Goal: Transaction & Acquisition: Purchase product/service

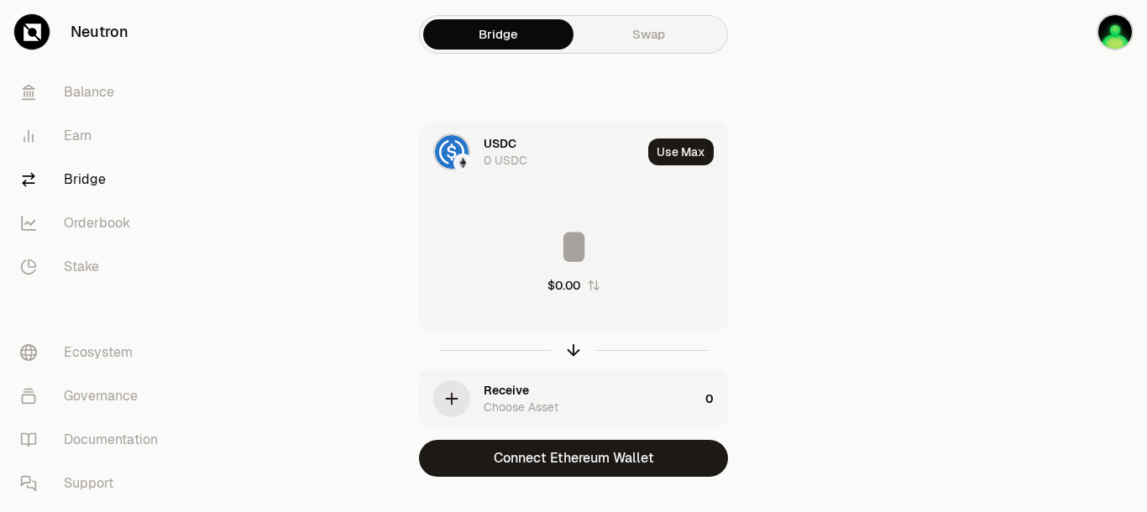
click at [445, 143] on img at bounding box center [452, 152] width 34 height 34
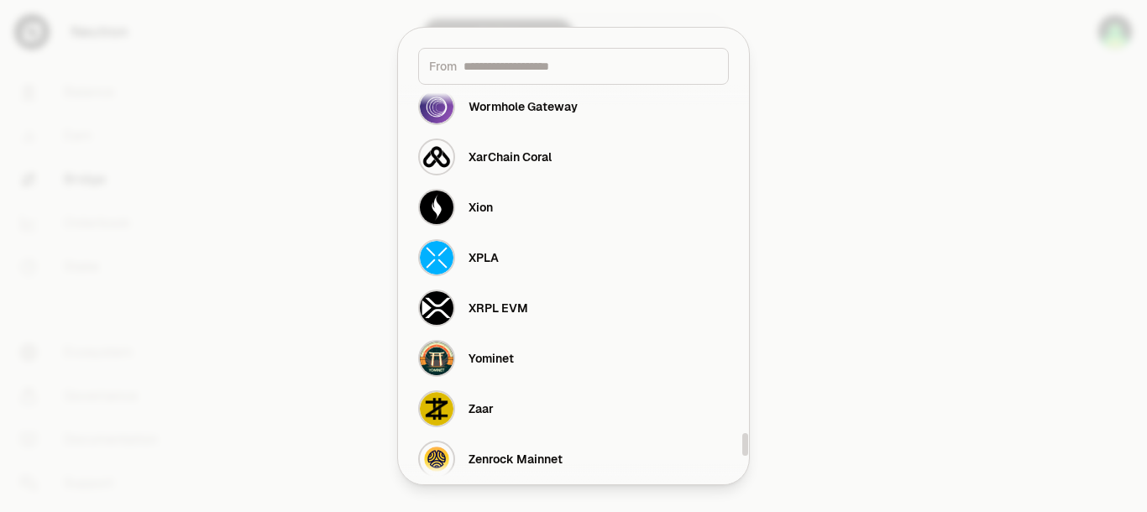
scroll to position [6242, 0]
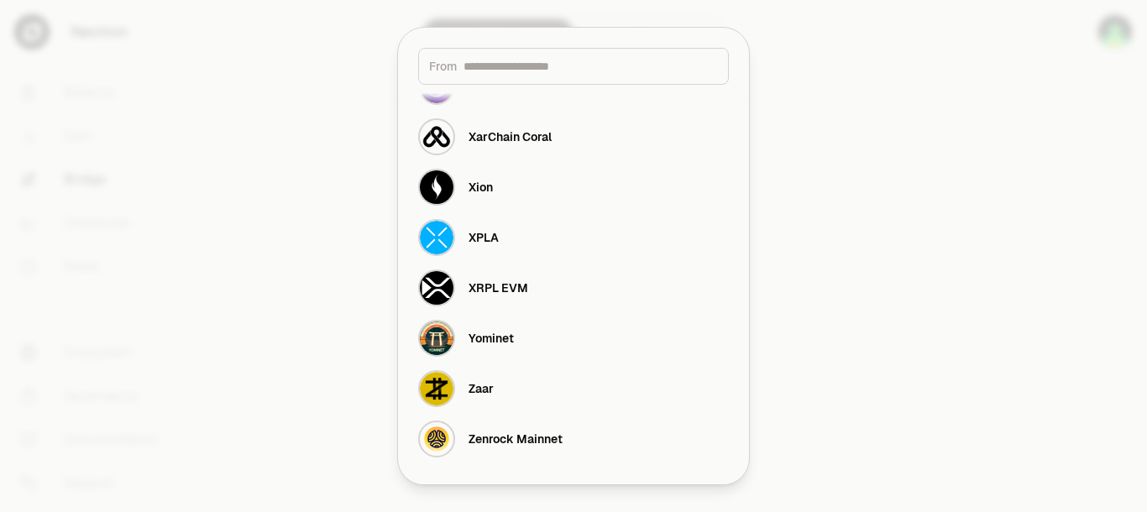
click at [518, 66] on input at bounding box center [591, 66] width 254 height 17
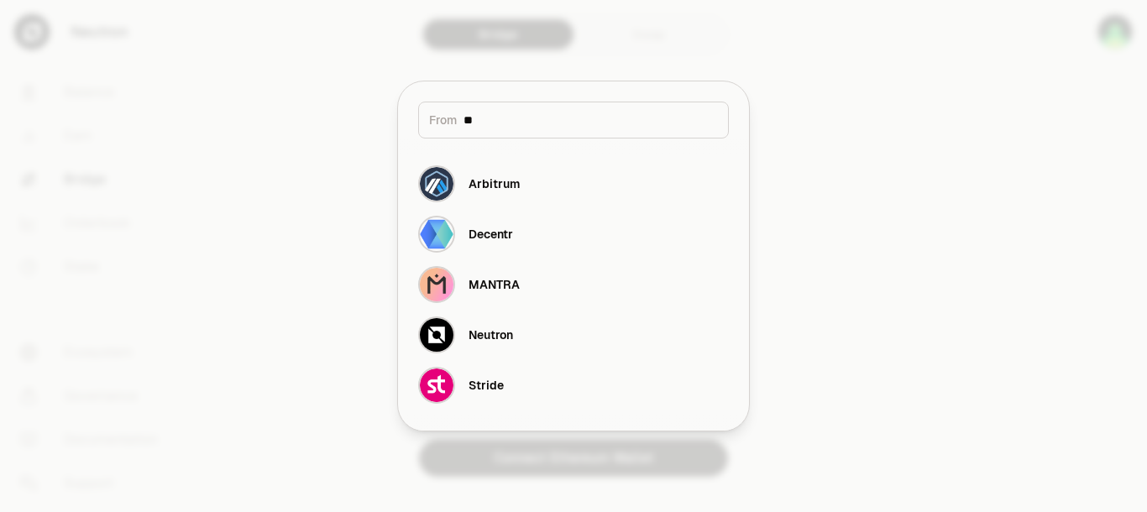
scroll to position [0, 0]
type input "*"
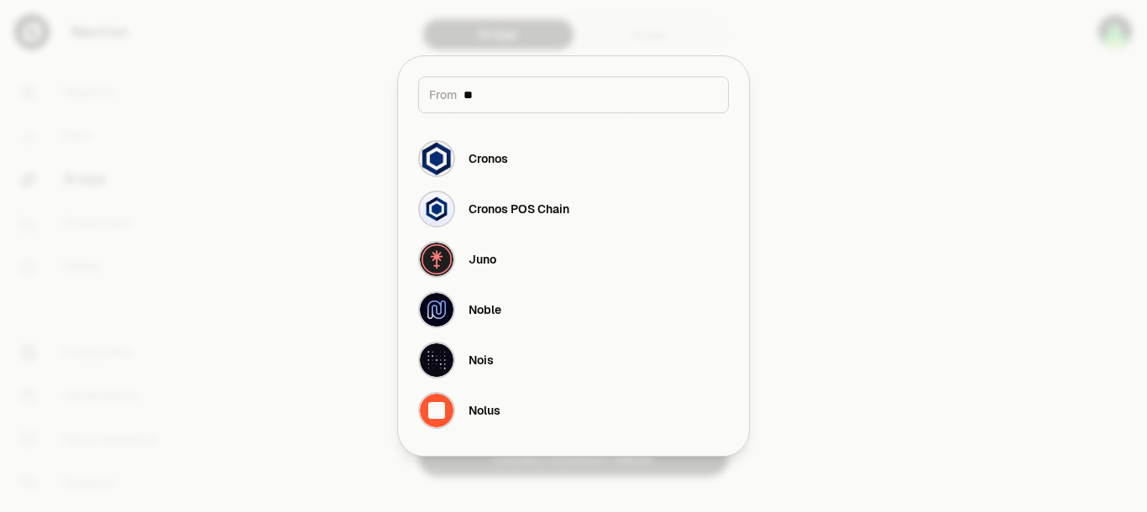
type input "*"
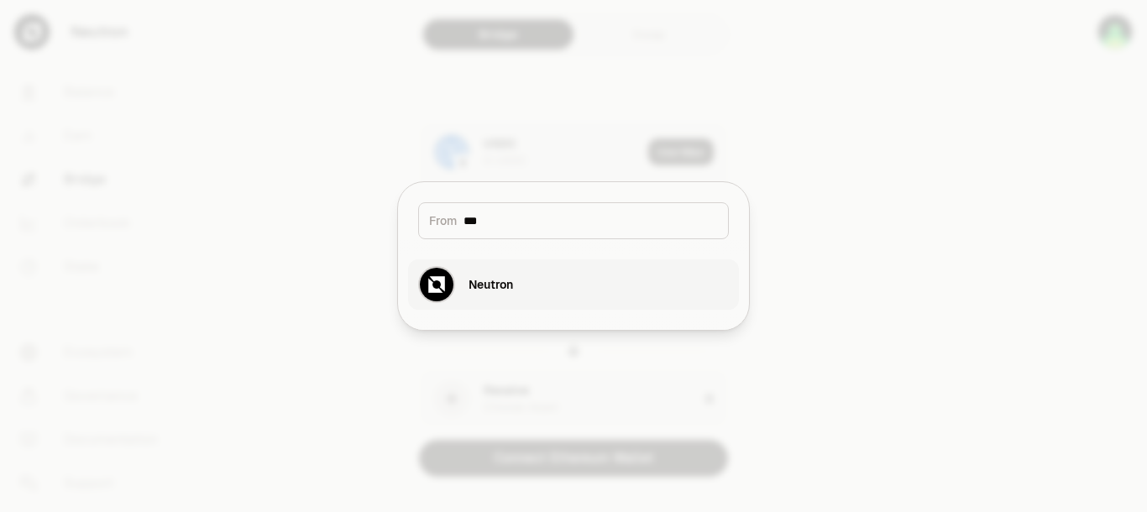
type input "***"
click at [548, 284] on button "Neutron" at bounding box center [573, 285] width 331 height 50
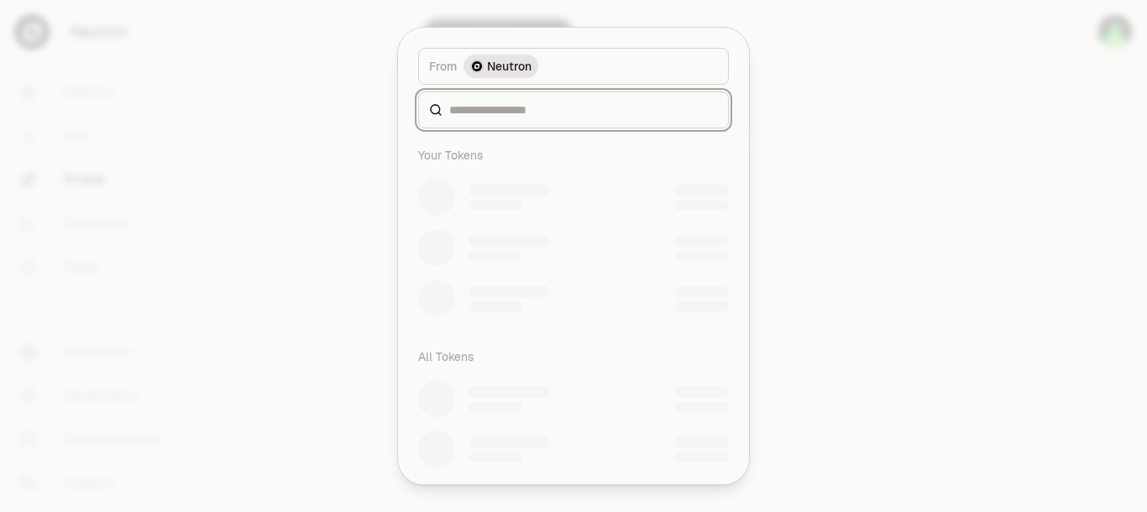
click at [530, 106] on input at bounding box center [583, 110] width 269 height 17
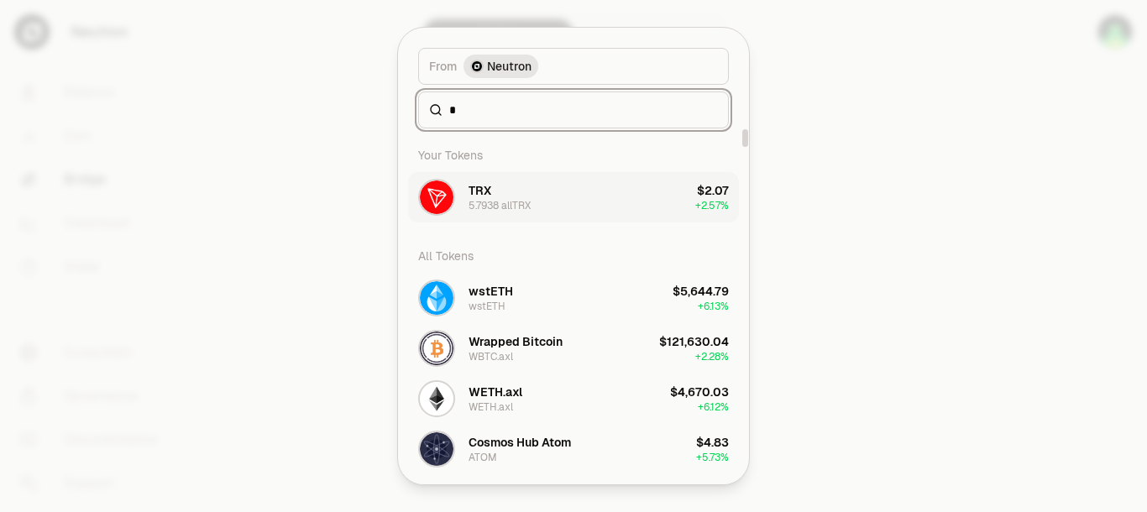
type input "*"
click at [549, 192] on button "TRX 5.7938 allTRX $2.07 + 2.57%" at bounding box center [573, 197] width 331 height 50
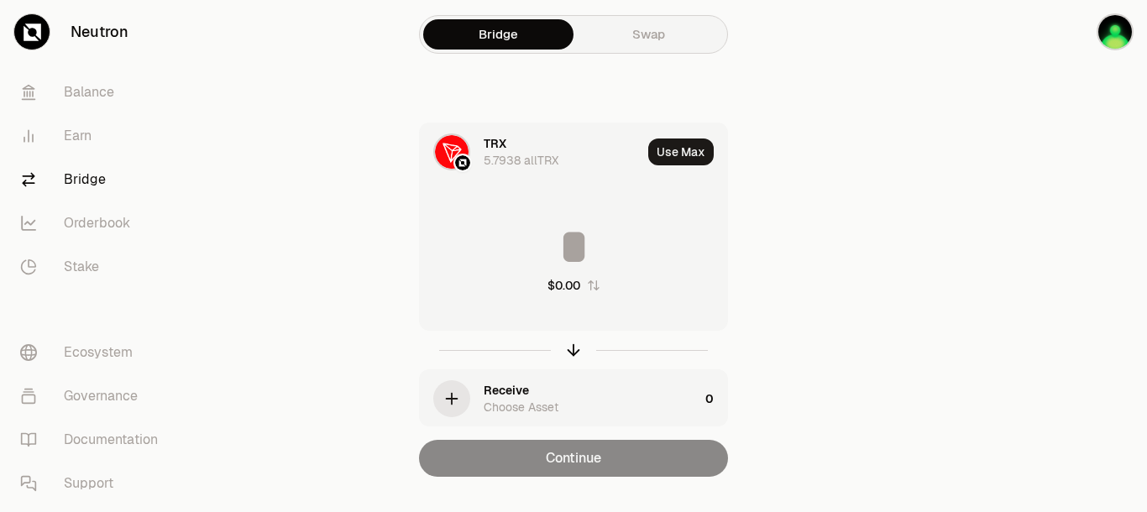
click at [661, 152] on button "Use Max" at bounding box center [681, 152] width 66 height 27
type input "********"
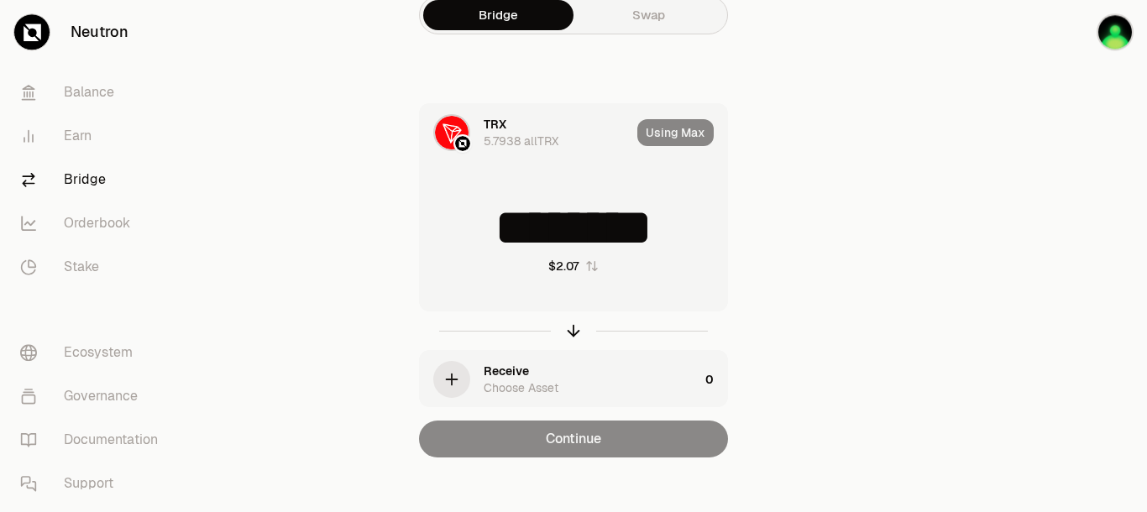
scroll to position [32, 0]
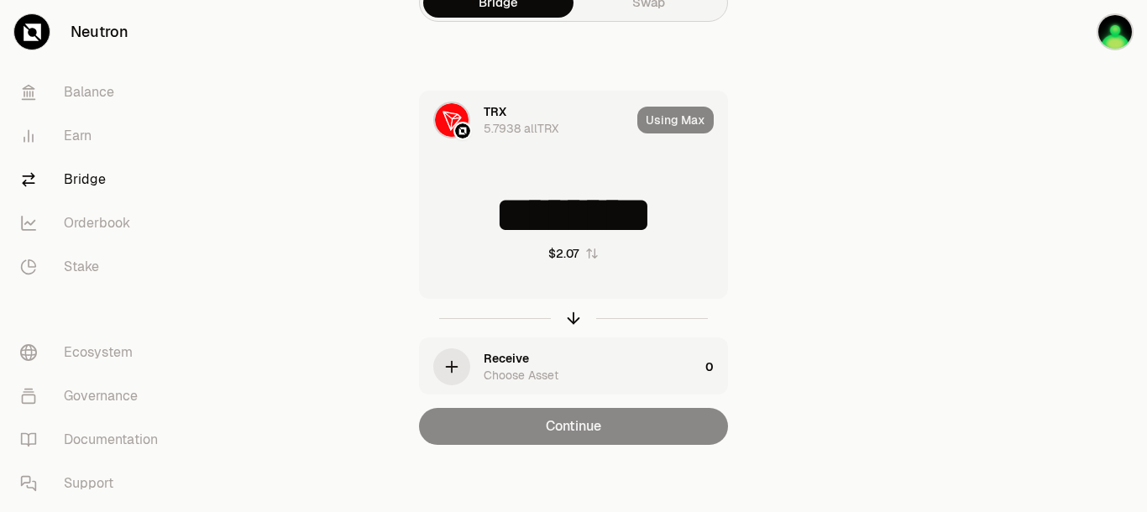
click at [454, 370] on icon "button" at bounding box center [452, 367] width 18 height 18
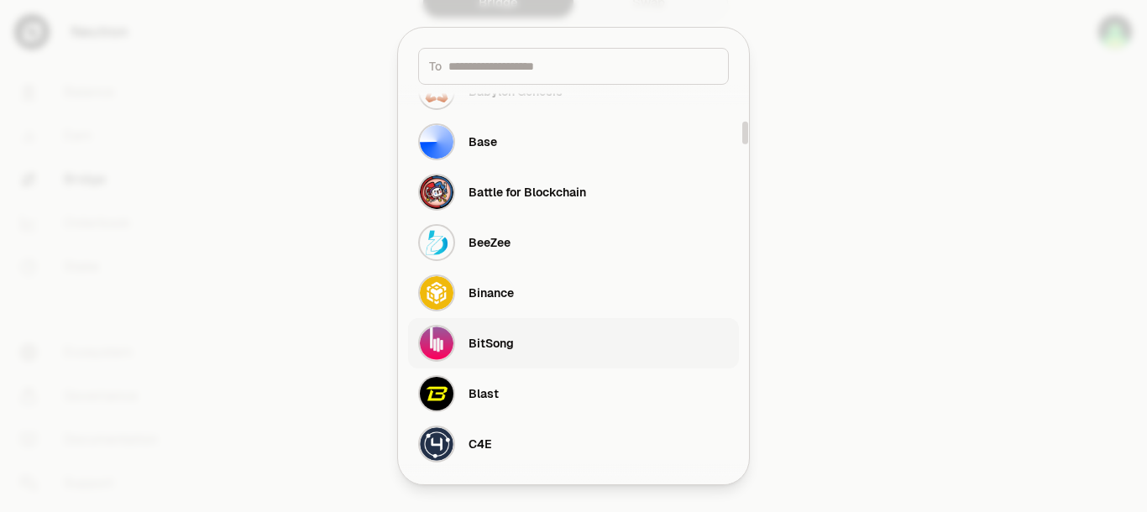
scroll to position [635, 0]
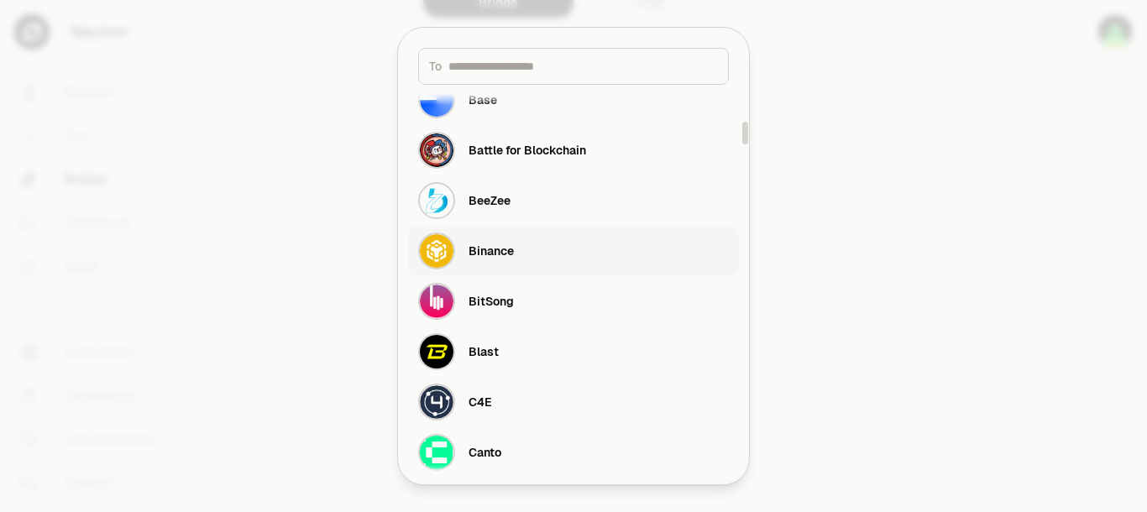
click at [562, 256] on button "Binance" at bounding box center [573, 251] width 331 height 50
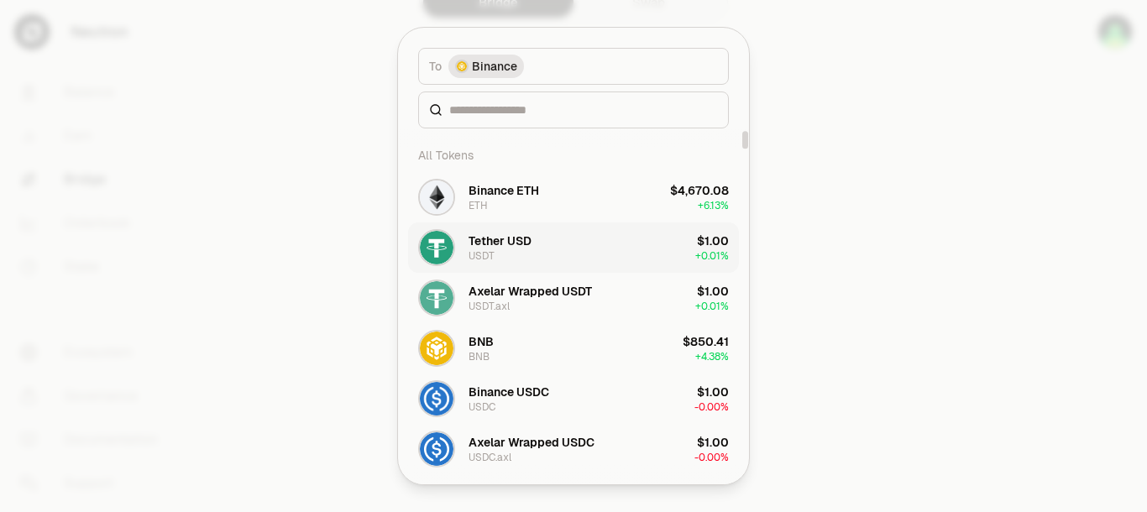
scroll to position [106, 0]
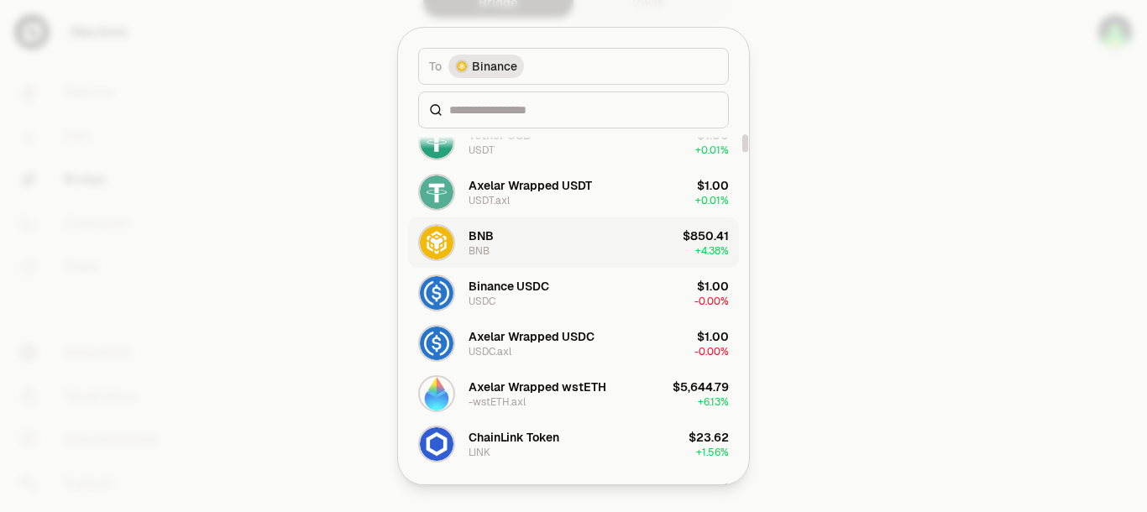
click at [610, 244] on button "BNB BNB $850.41 + 4.38%" at bounding box center [573, 243] width 331 height 50
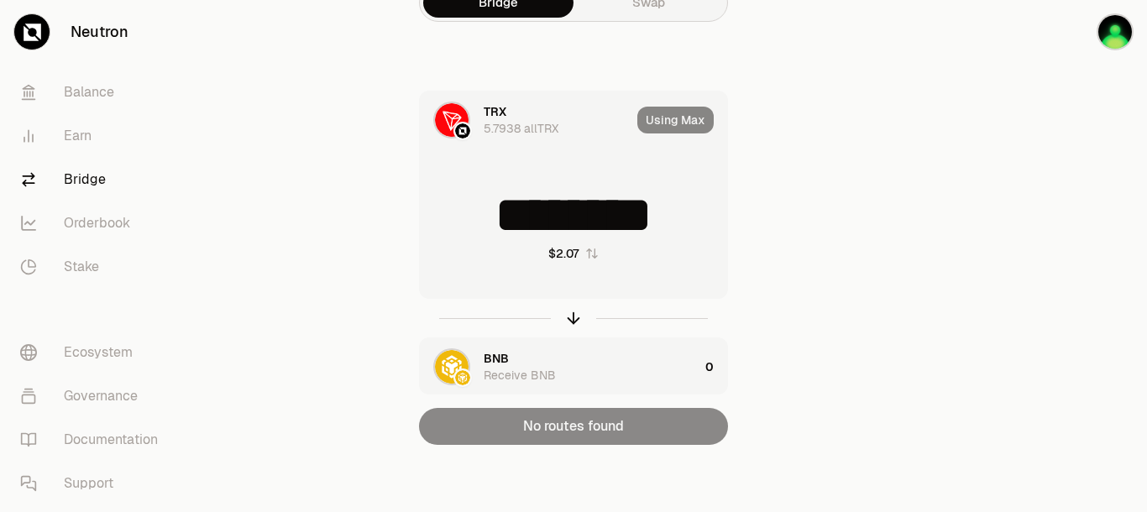
scroll to position [32, 0]
click at [642, 362] on div "BNB Receive BNB" at bounding box center [591, 367] width 215 height 34
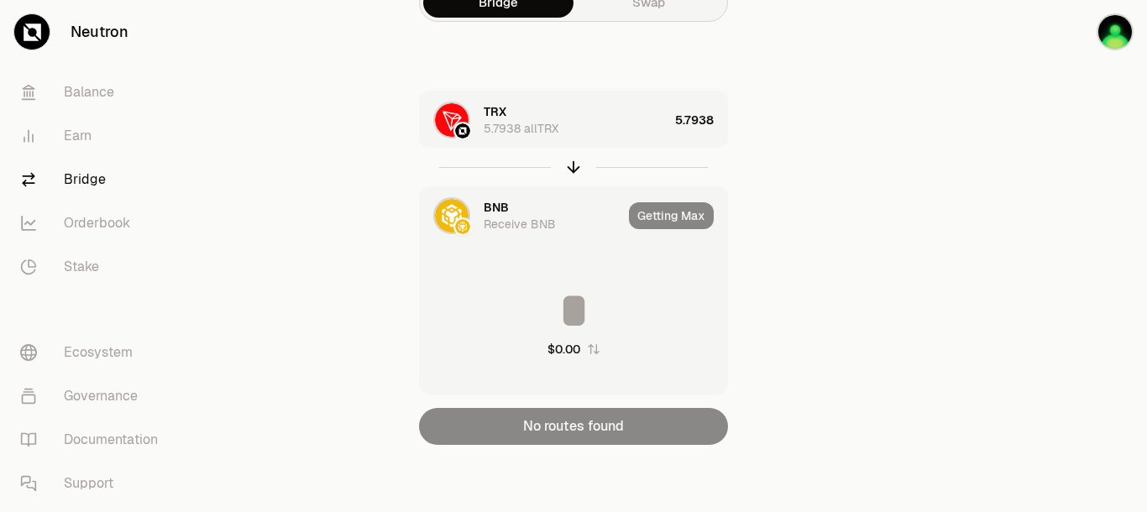
click at [632, 155] on div at bounding box center [573, 167] width 309 height 39
click at [600, 130] on div "TRX 5.7938 allTRX" at bounding box center [576, 120] width 185 height 34
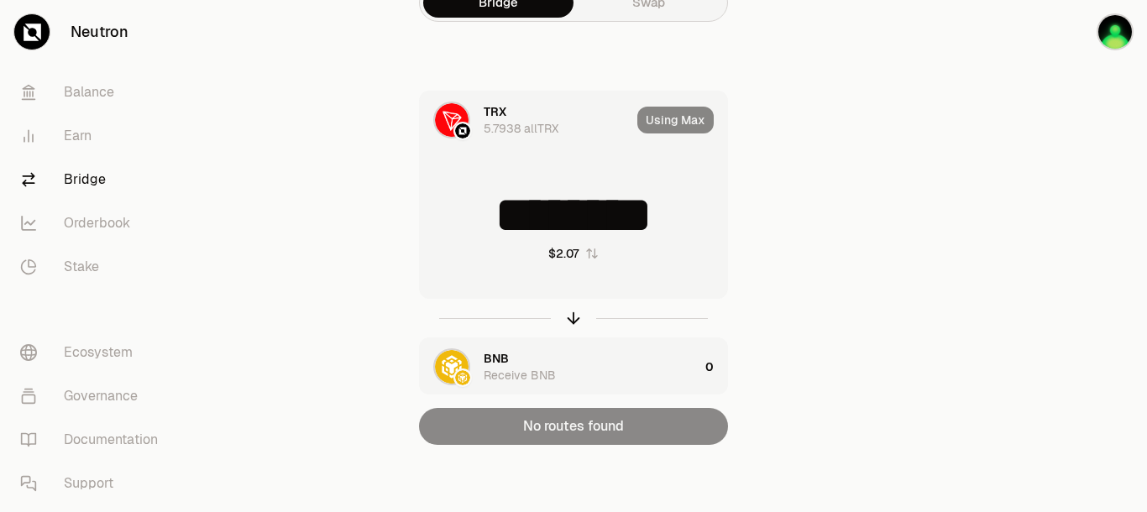
click at [694, 110] on div "Using Max" at bounding box center [682, 120] width 90 height 57
click at [697, 126] on div "Using Max" at bounding box center [682, 120] width 90 height 57
click at [486, 366] on div "BNB" at bounding box center [496, 358] width 25 height 17
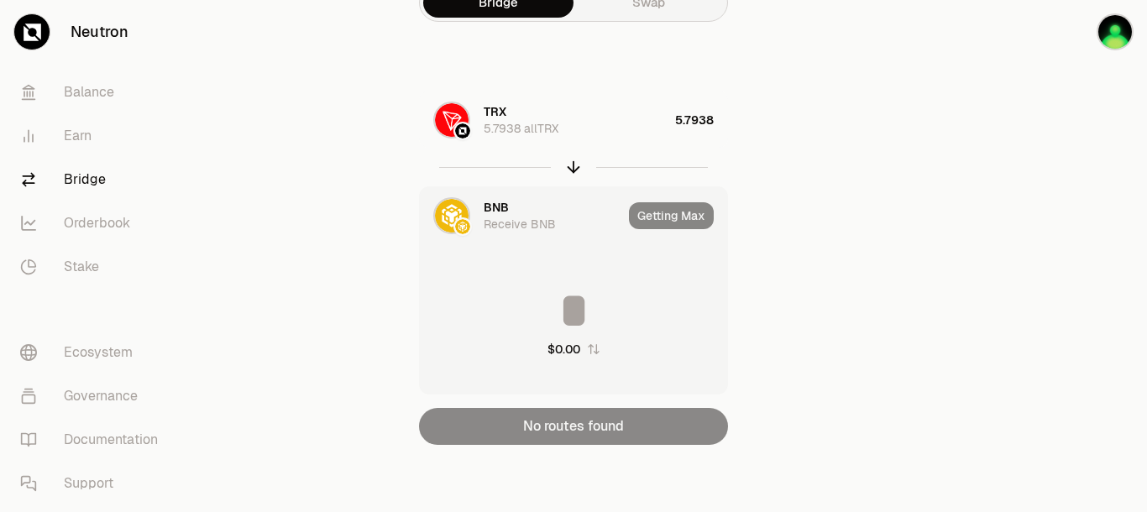
click at [661, 218] on div "Getting Max" at bounding box center [678, 215] width 98 height 57
click at [450, 222] on img at bounding box center [452, 216] width 34 height 34
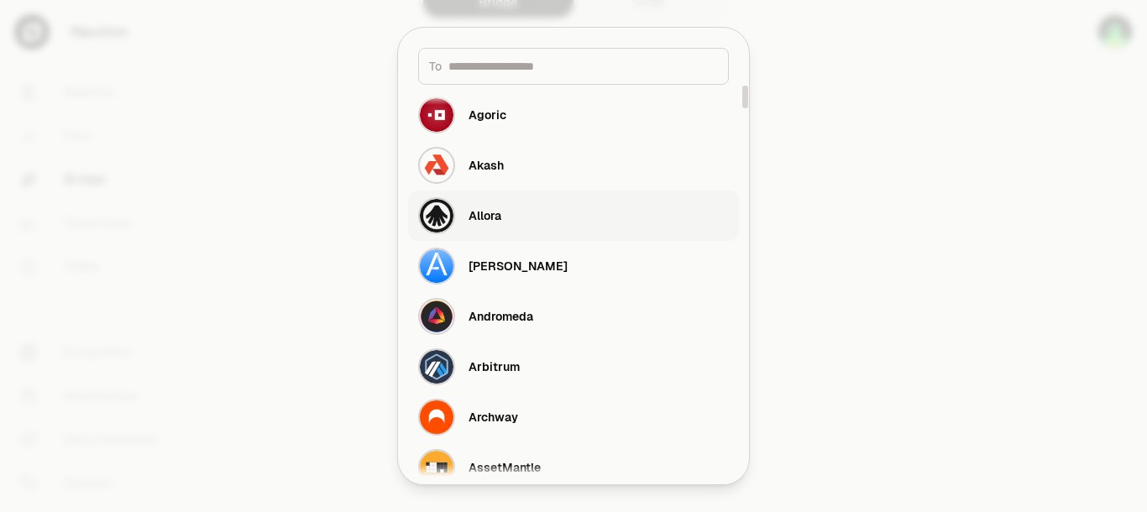
scroll to position [0, 0]
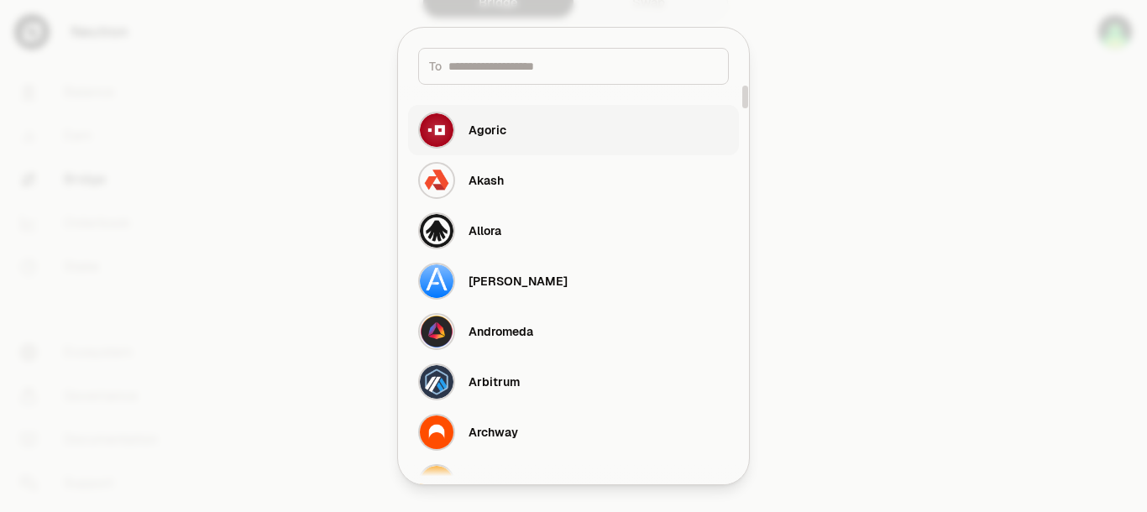
click at [541, 129] on button "Agoric" at bounding box center [573, 130] width 331 height 50
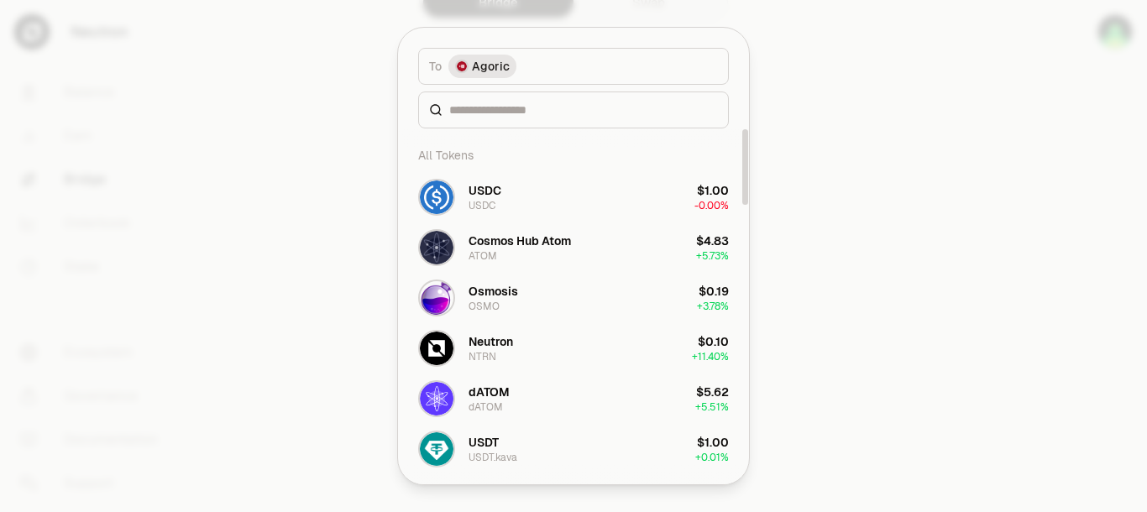
click at [860, 161] on div at bounding box center [573, 256] width 1147 height 512
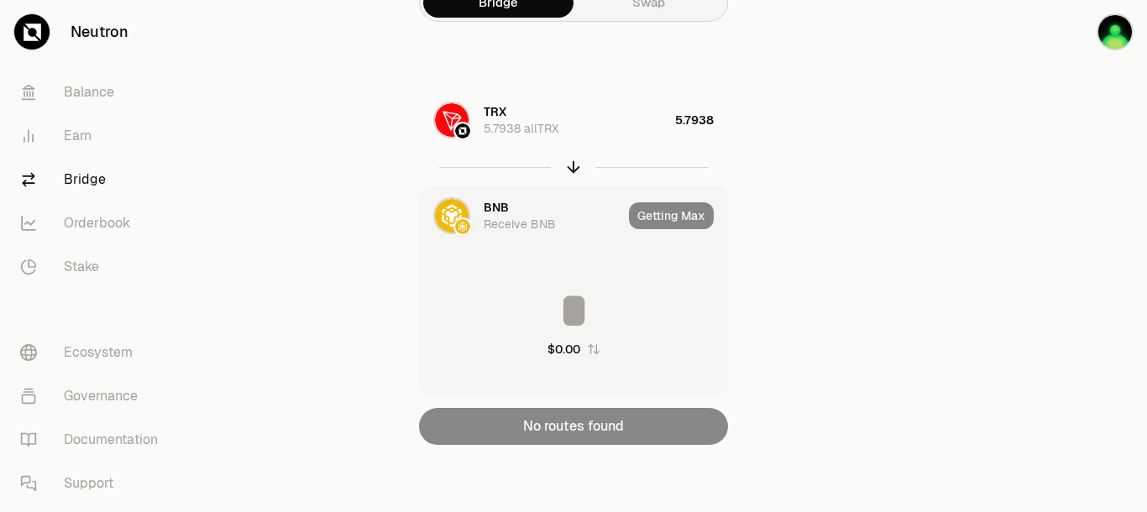
click at [459, 218] on img at bounding box center [452, 216] width 34 height 34
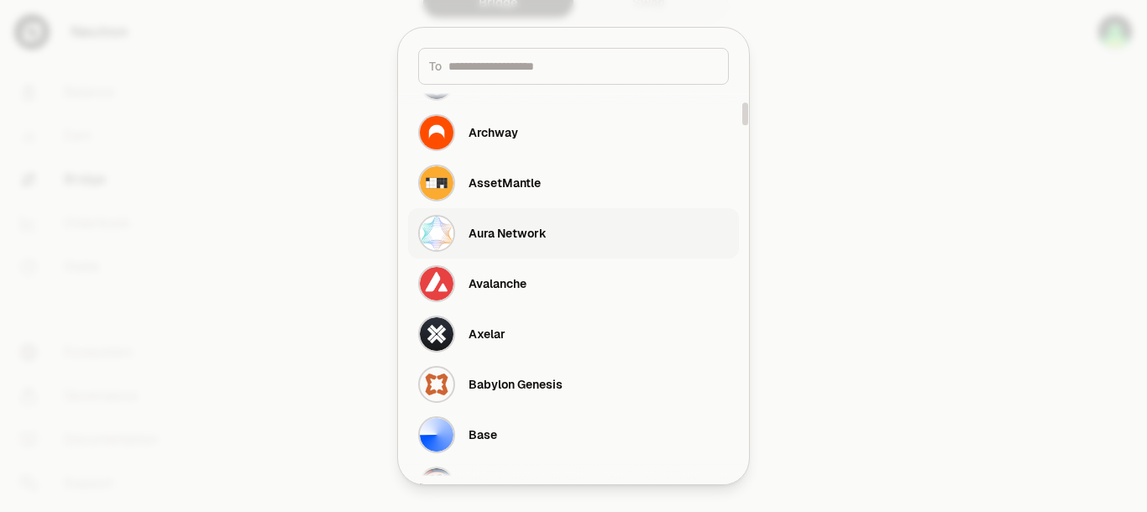
scroll to position [317, 0]
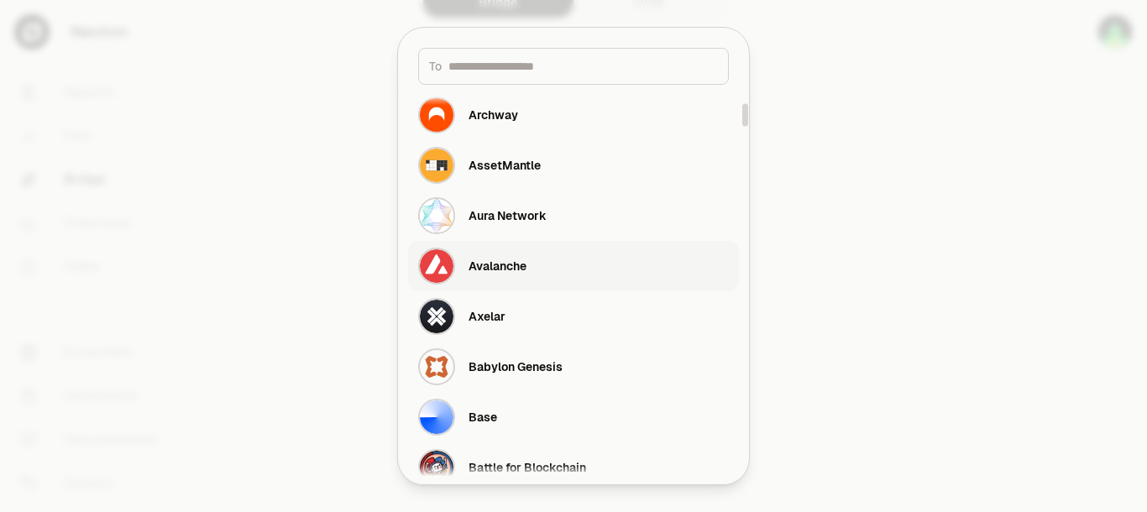
click at [550, 262] on button "Avalanche" at bounding box center [573, 266] width 331 height 50
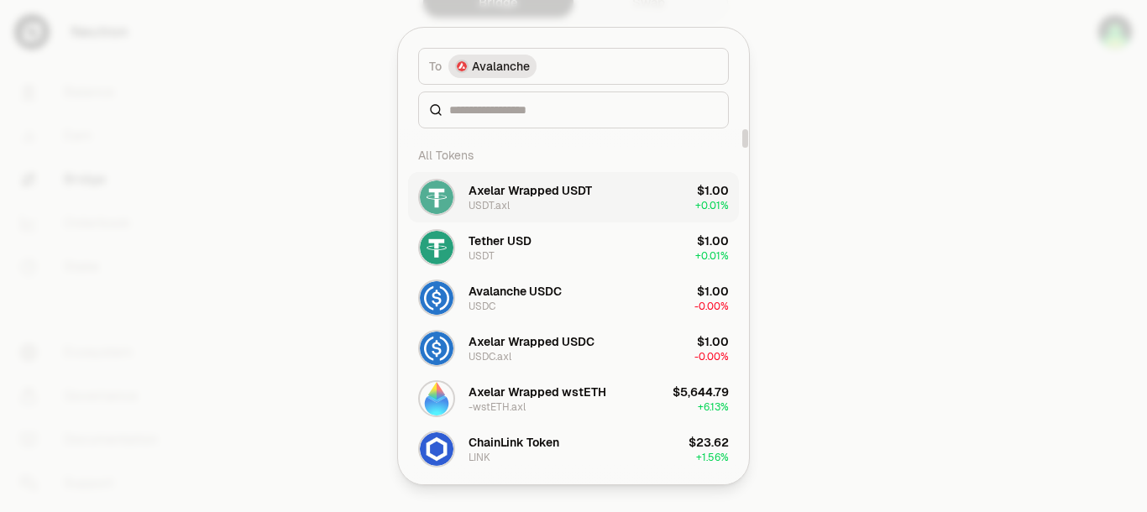
click at [622, 206] on button "Axelar Wrapped USDT USDT.axl $1.00 + 0.01%" at bounding box center [573, 197] width 331 height 50
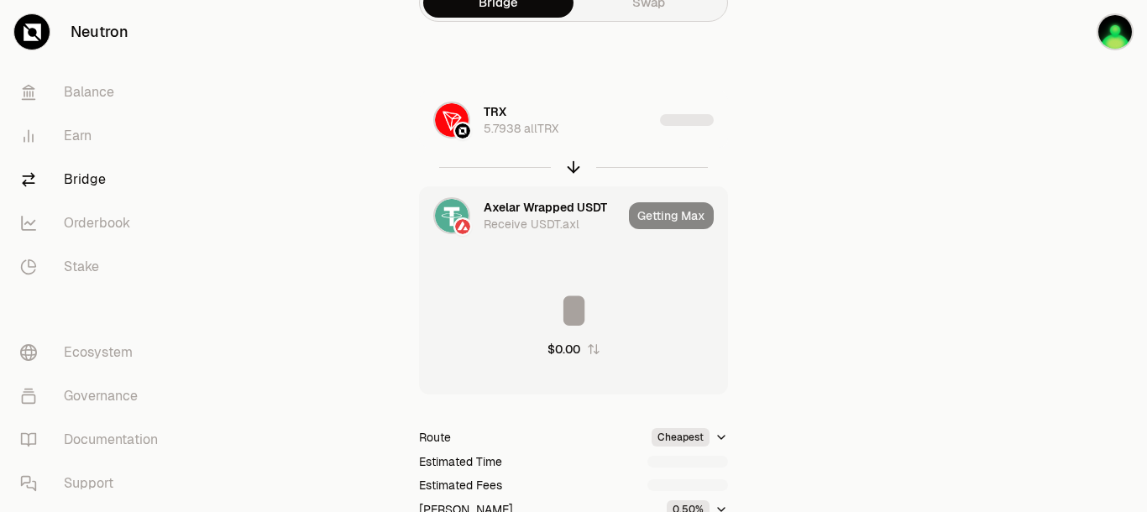
type input "********"
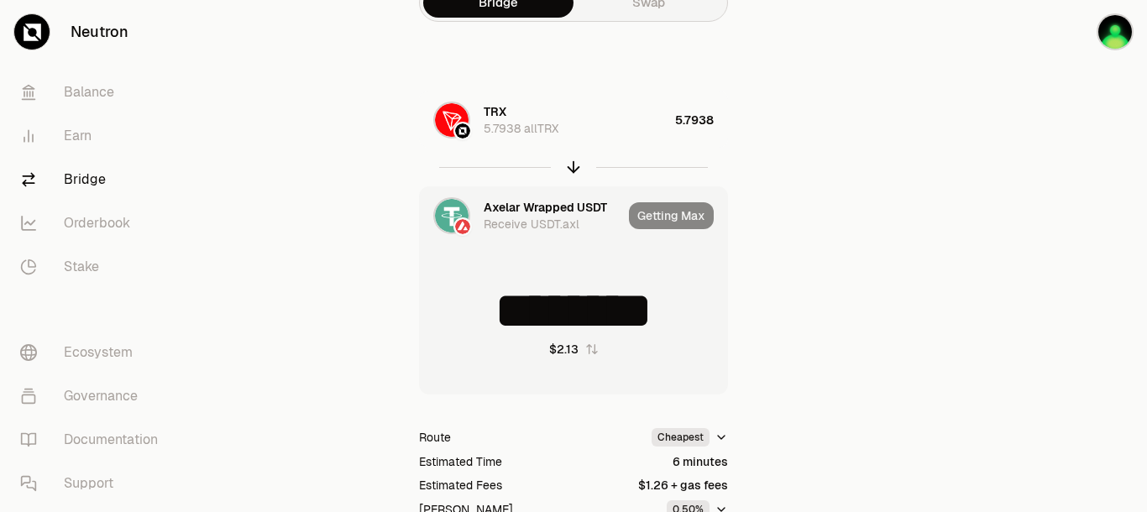
click at [489, 221] on div "Receive USDT.axl" at bounding box center [532, 224] width 96 height 17
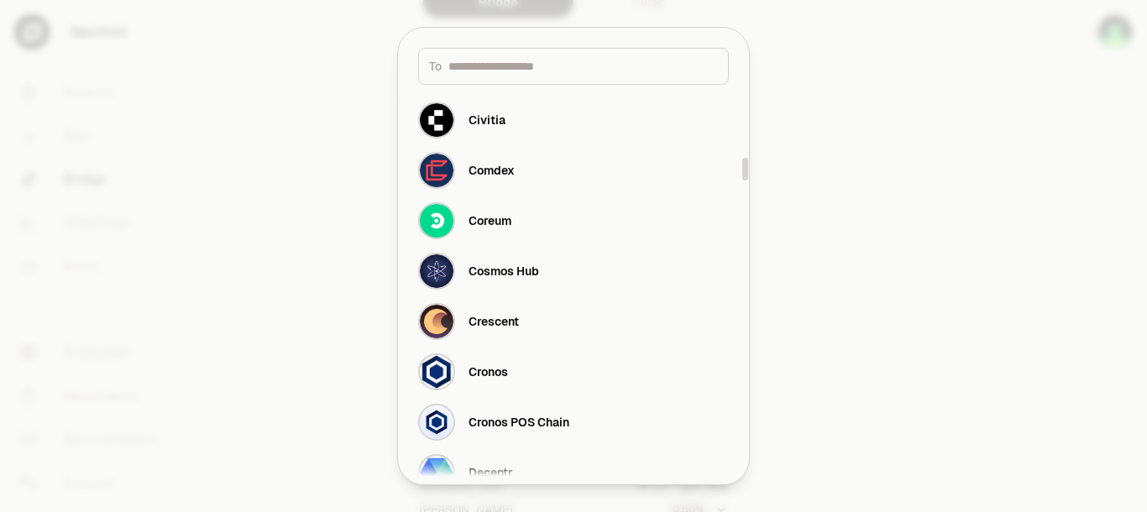
scroll to position [1376, 0]
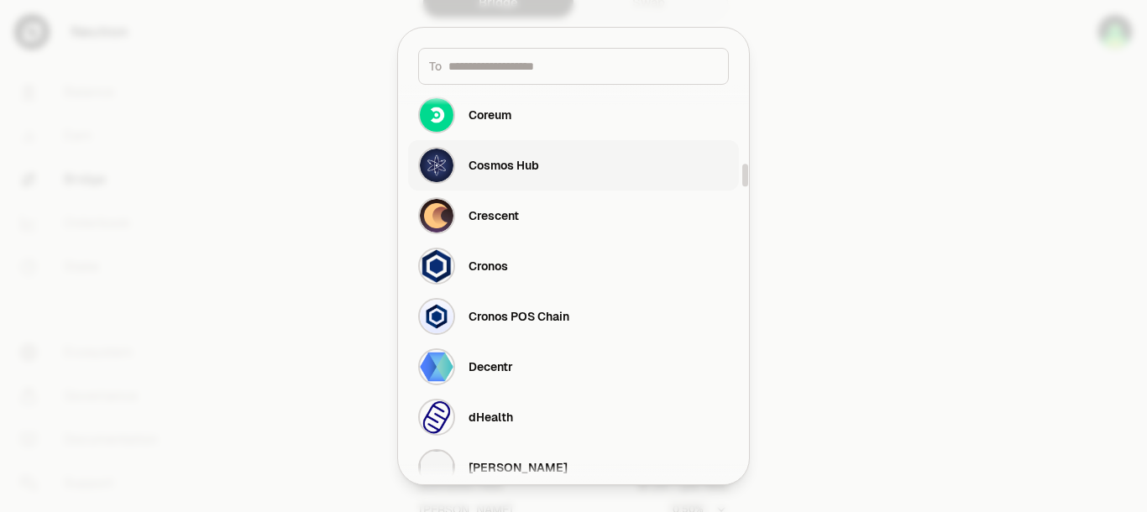
click at [559, 160] on button "Cosmos Hub" at bounding box center [573, 165] width 331 height 50
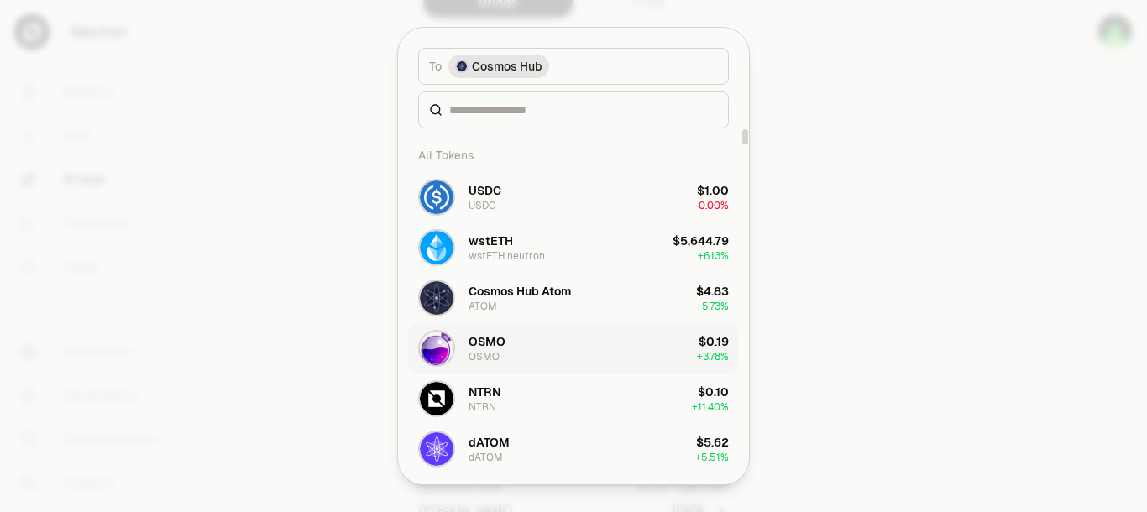
click at [613, 338] on button "OSMO OSMO $0.19 + 3.78%" at bounding box center [573, 348] width 331 height 50
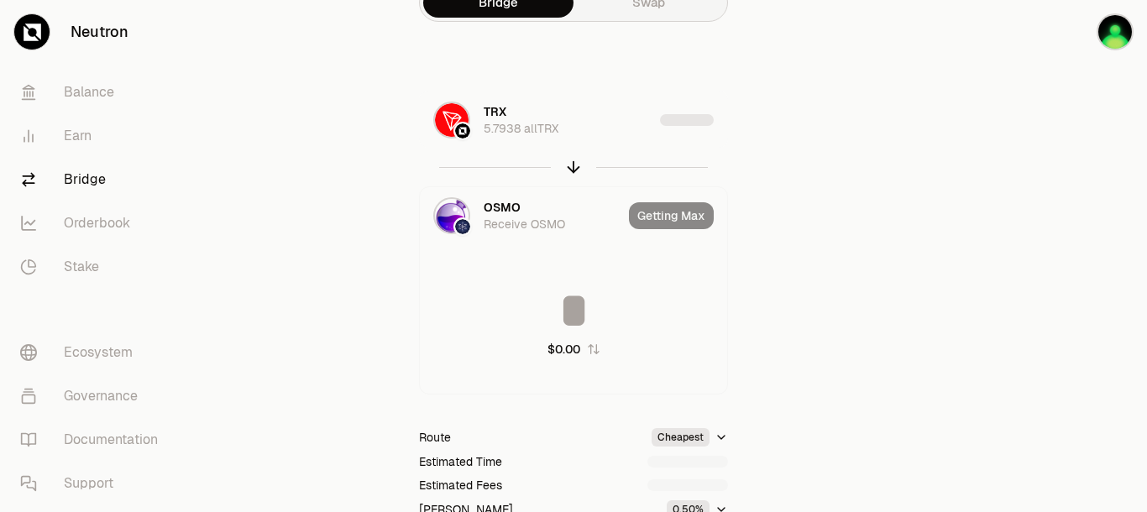
type input "*********"
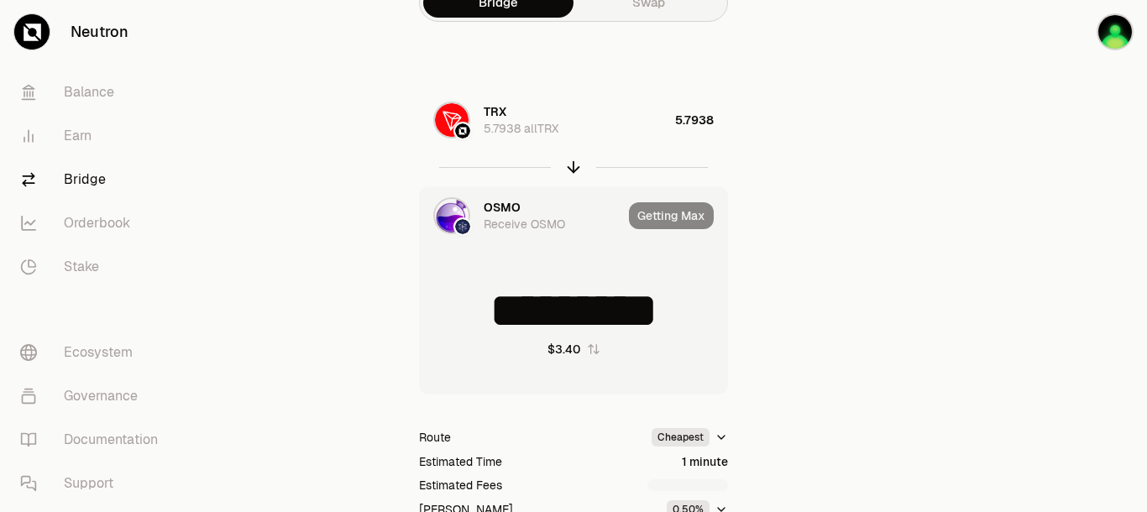
click at [658, 218] on div "Getting Max" at bounding box center [678, 215] width 98 height 57
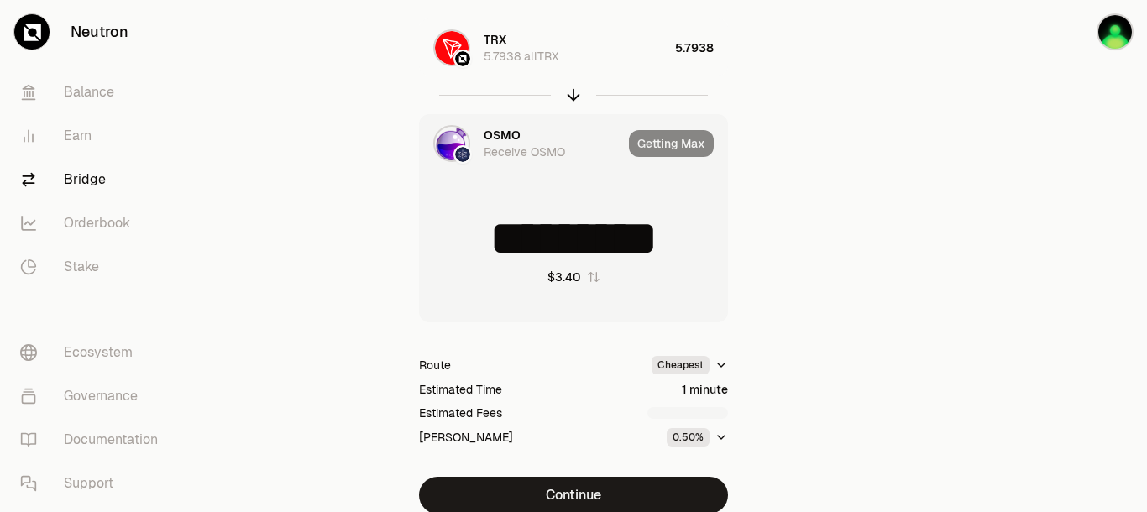
scroll to position [148, 0]
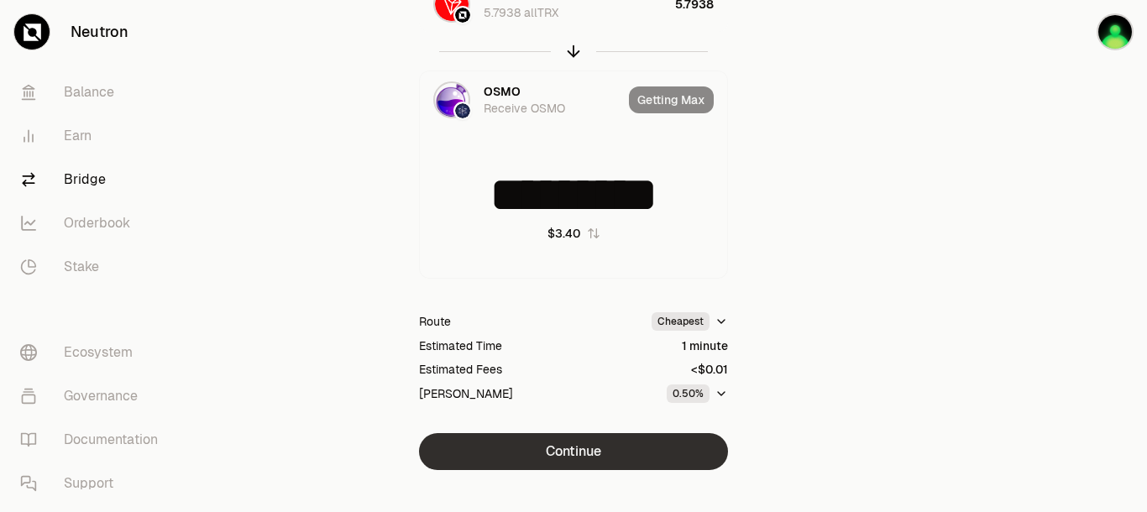
click at [641, 454] on button "Continue" at bounding box center [573, 451] width 309 height 37
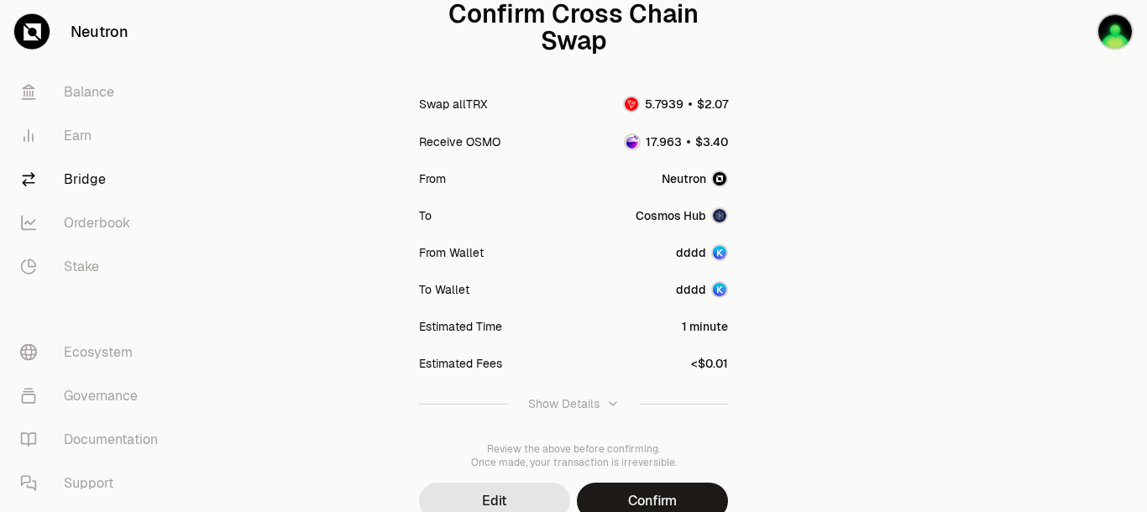
scroll to position [264, 0]
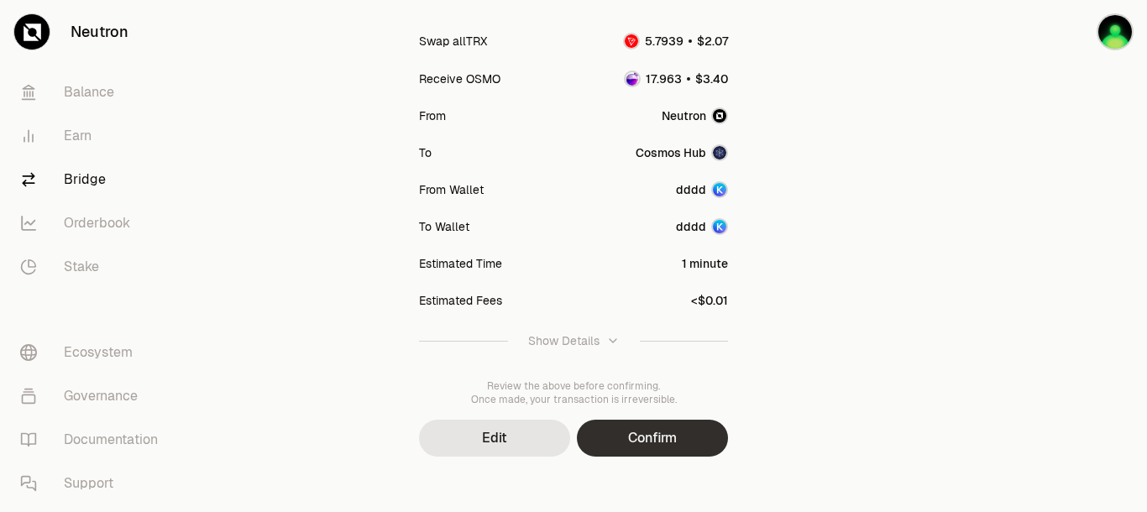
click at [642, 429] on button "Confirm" at bounding box center [652, 438] width 151 height 37
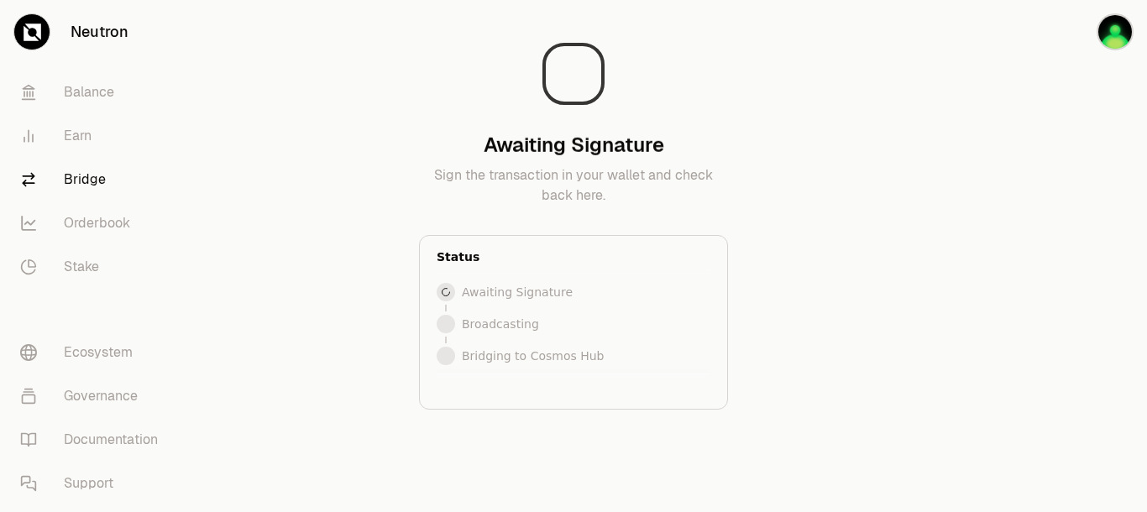
scroll to position [0, 0]
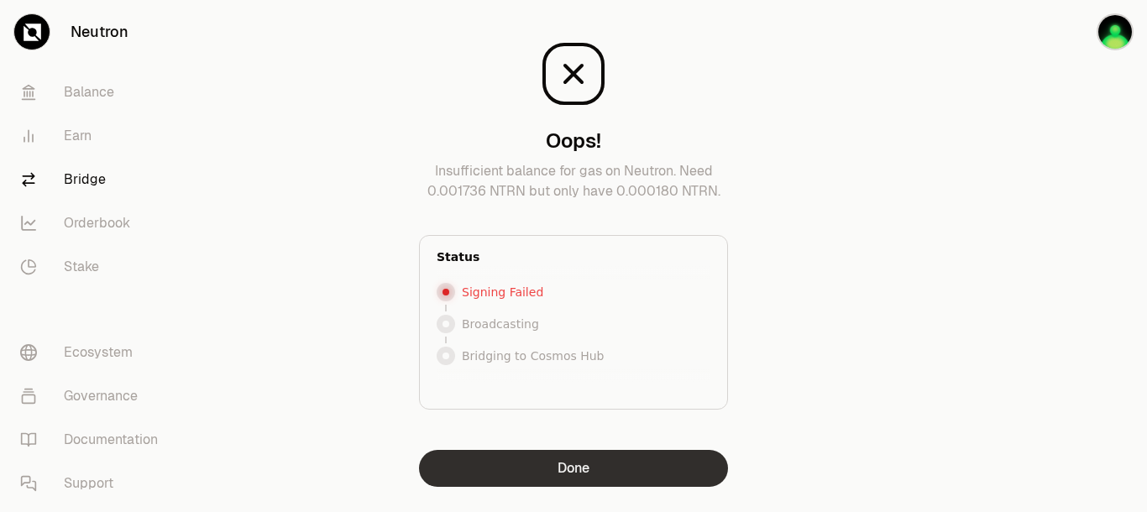
click at [602, 460] on button "Done" at bounding box center [573, 468] width 309 height 37
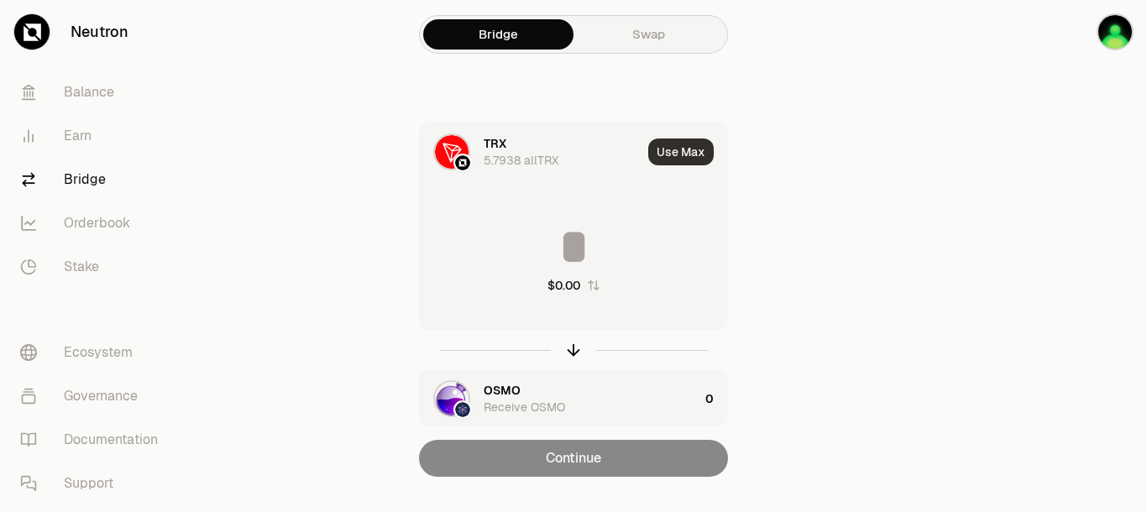
click at [661, 144] on button "Use Max" at bounding box center [681, 152] width 66 height 27
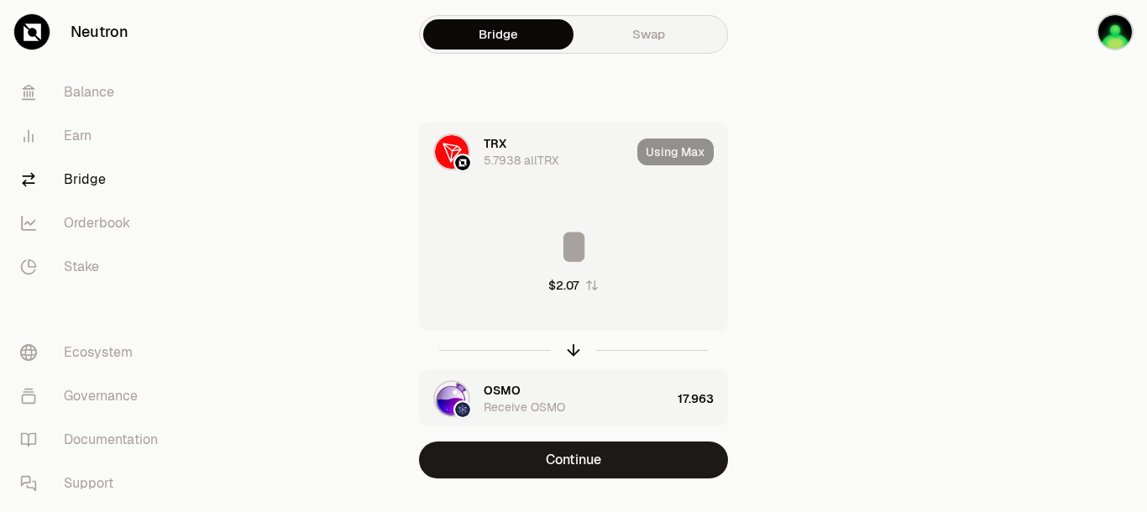
type input "********"
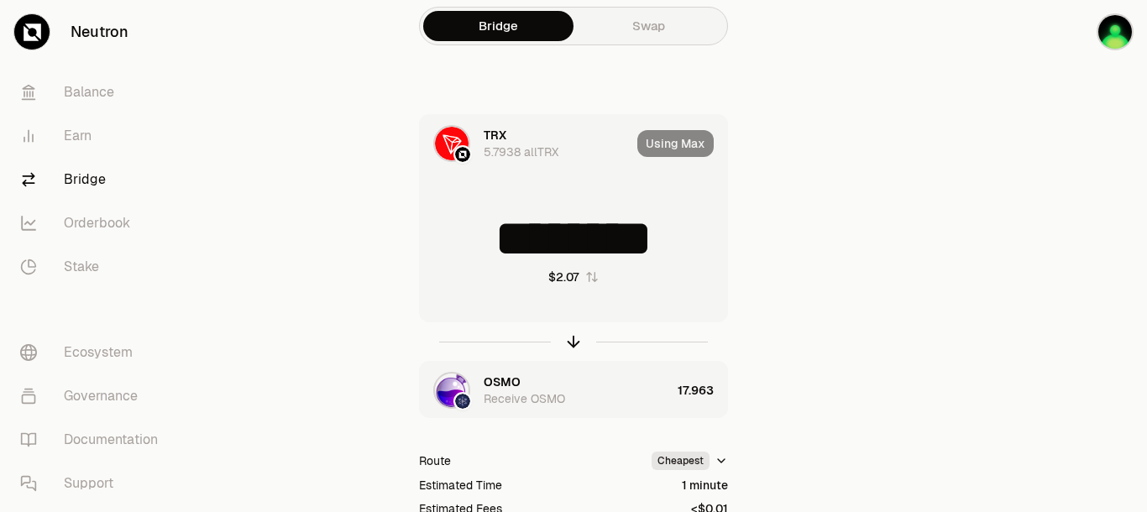
scroll to position [173, 0]
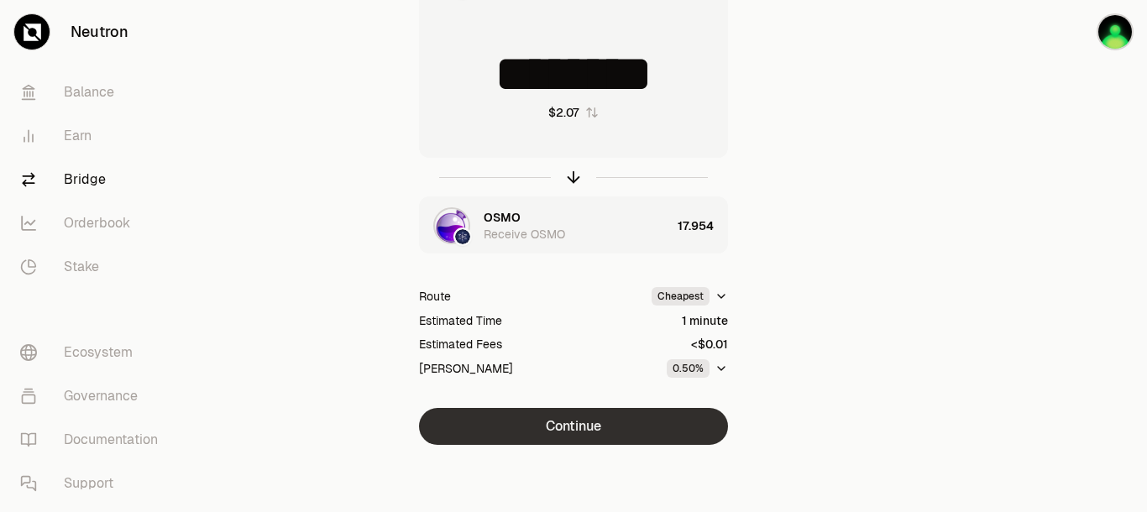
click at [585, 414] on button "Continue" at bounding box center [573, 426] width 309 height 37
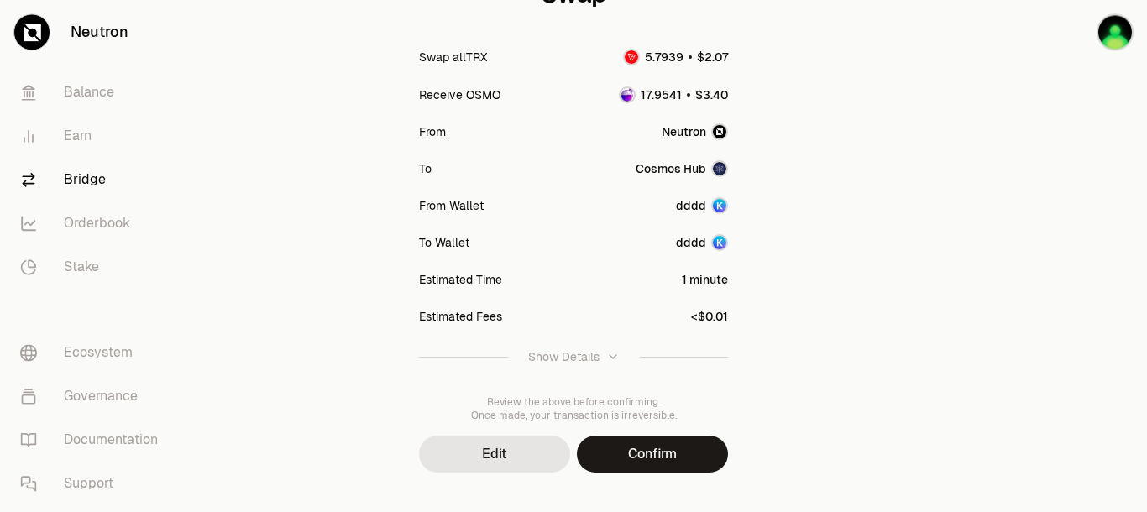
scroll to position [275, 0]
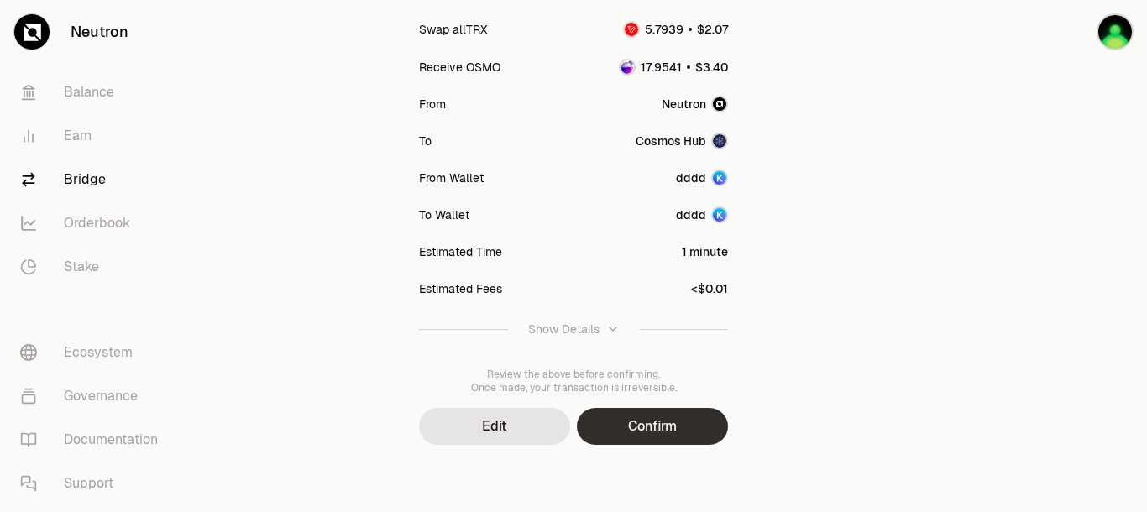
click at [706, 422] on button "Confirm" at bounding box center [652, 426] width 151 height 37
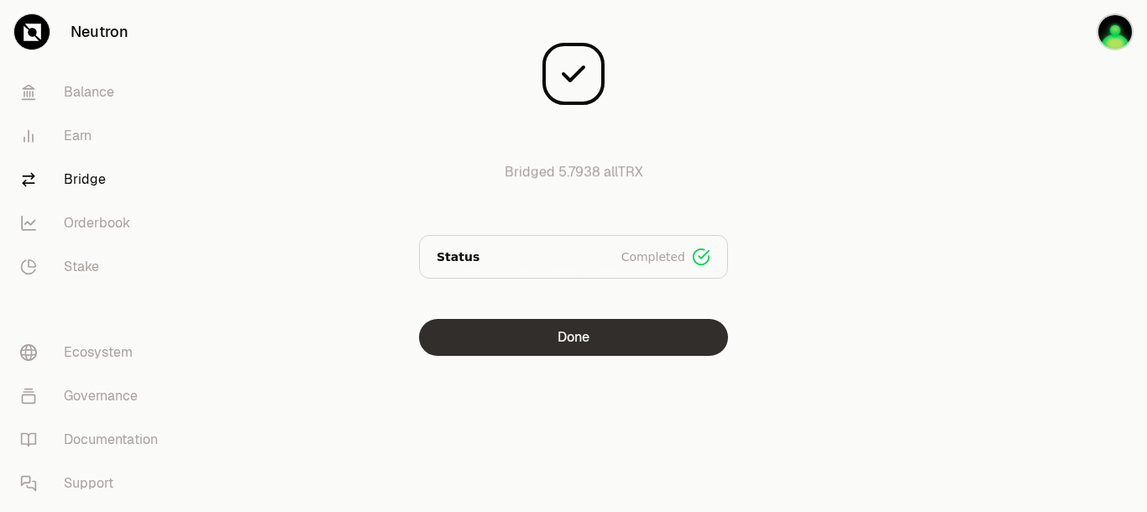
click at [583, 342] on button "Done" at bounding box center [573, 337] width 309 height 37
